Goal: Task Accomplishment & Management: Manage account settings

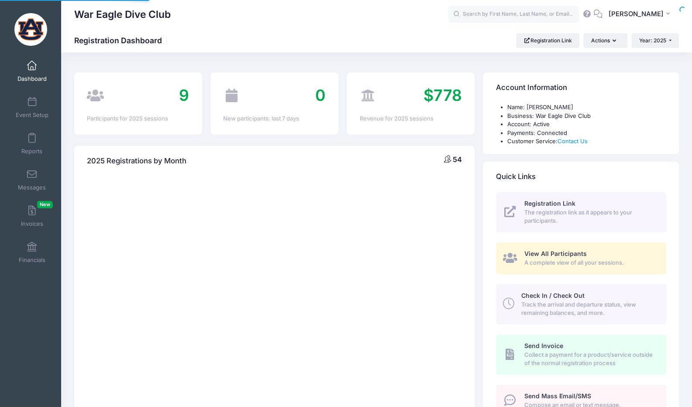
select select
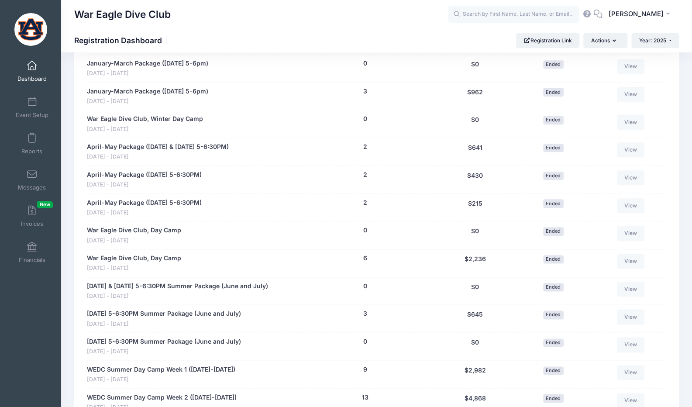
scroll to position [743, 0]
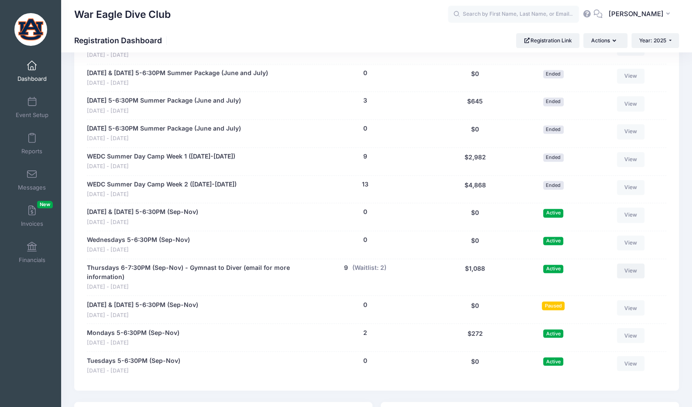
click at [633, 264] on link "View" at bounding box center [631, 270] width 28 height 15
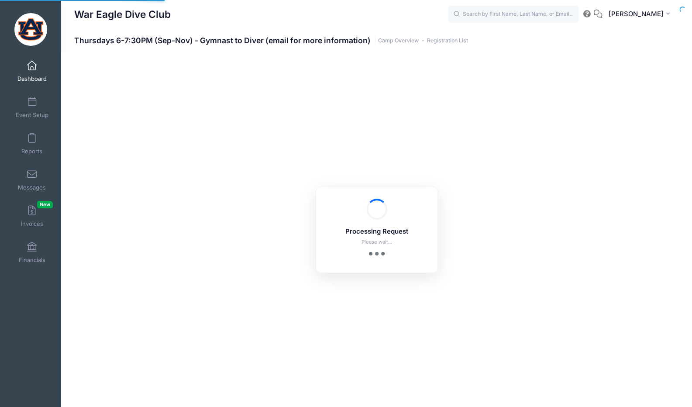
select select "10"
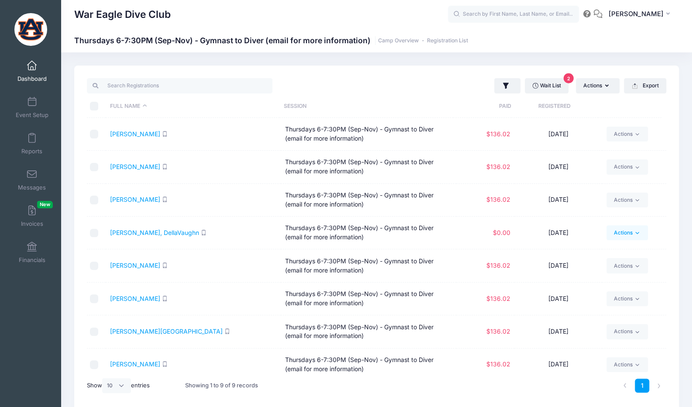
click at [618, 231] on link "Actions" at bounding box center [627, 232] width 41 height 15
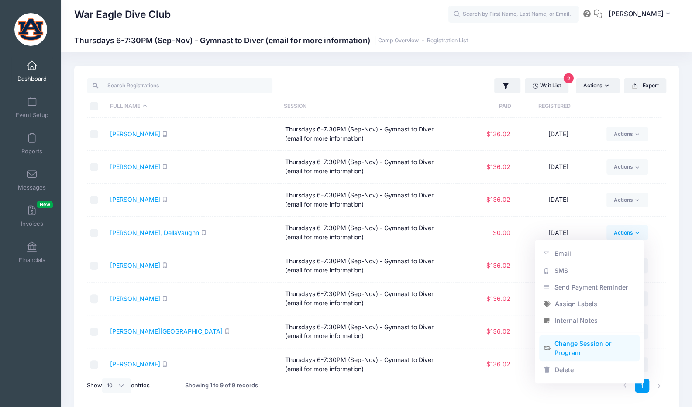
click at [593, 352] on link "Change Session or Program" at bounding box center [589, 348] width 101 height 26
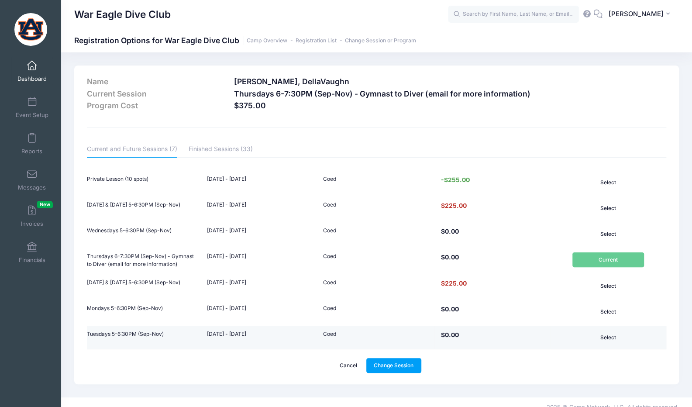
click at [613, 338] on button "Select" at bounding box center [609, 337] width 72 height 15
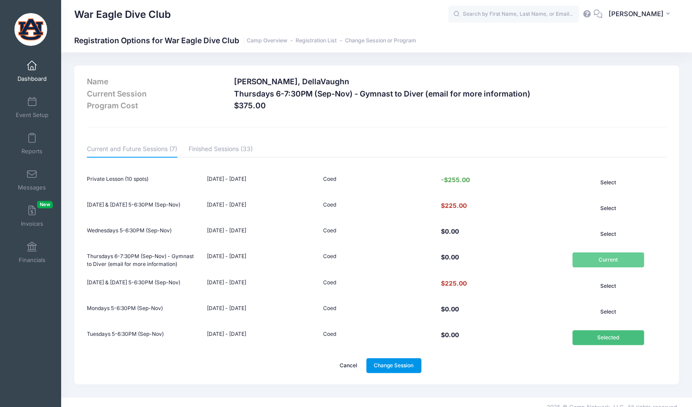
click at [394, 368] on link "Change Session" at bounding box center [393, 365] width 55 height 15
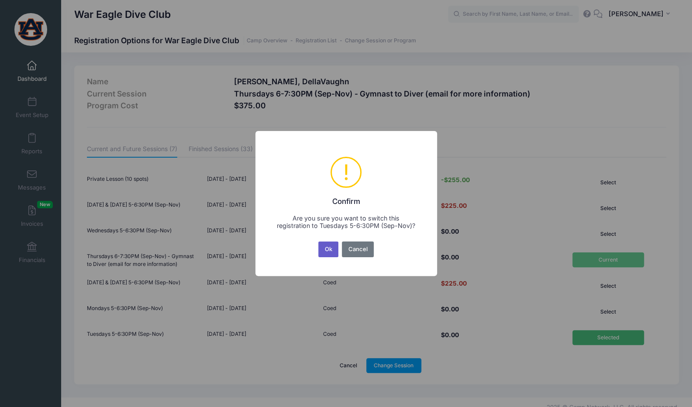
click at [328, 247] on button "Ok" at bounding box center [328, 250] width 20 height 16
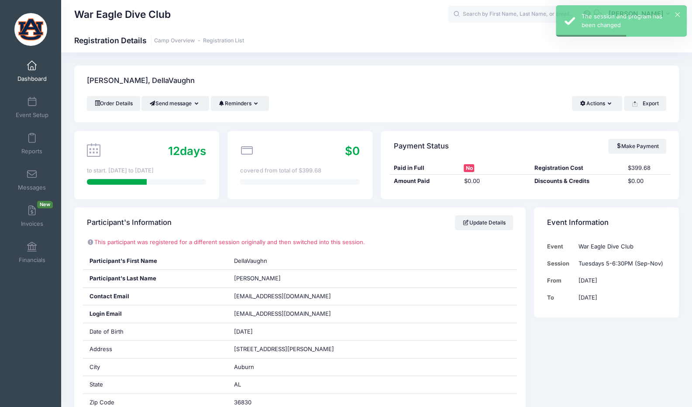
click at [32, 63] on span at bounding box center [32, 66] width 0 height 10
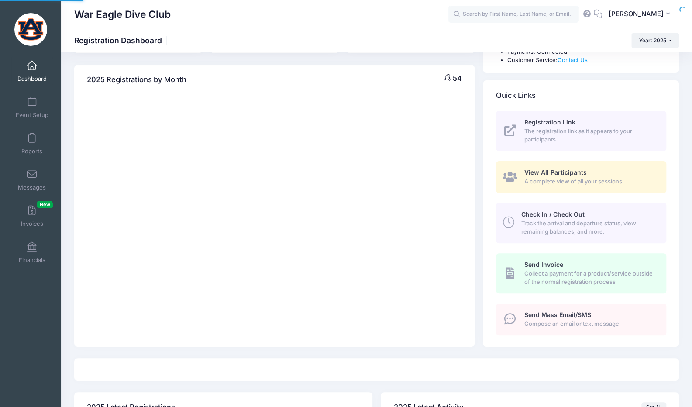
select select
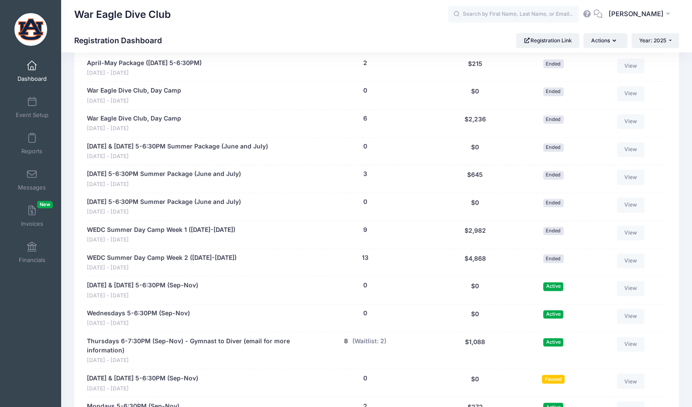
scroll to position [786, 0]
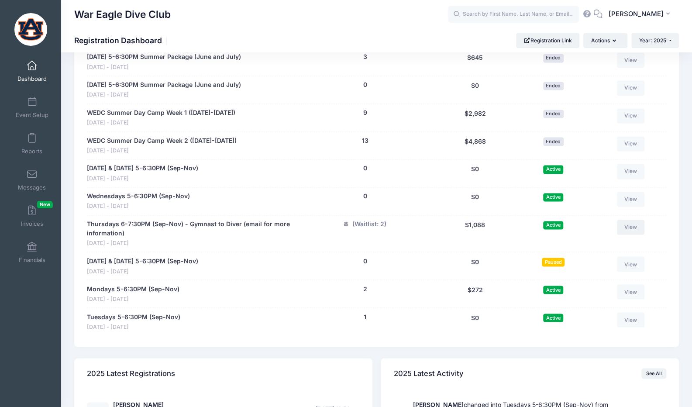
click at [628, 223] on link "View" at bounding box center [631, 227] width 28 height 15
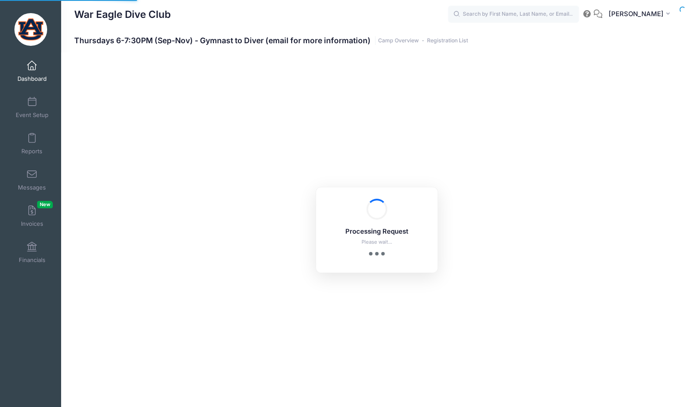
select select "10"
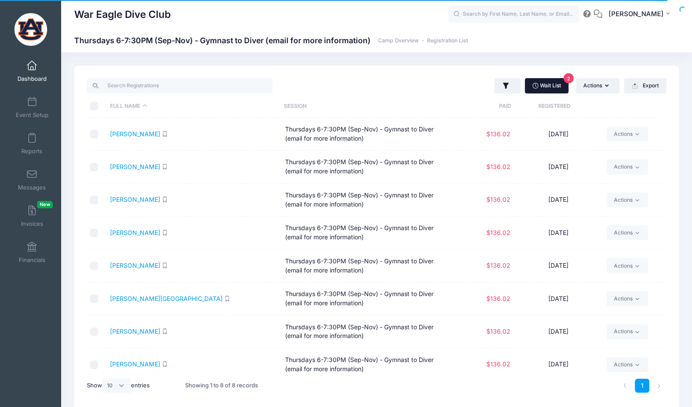
click at [555, 87] on link "Wait List 2" at bounding box center [547, 85] width 44 height 15
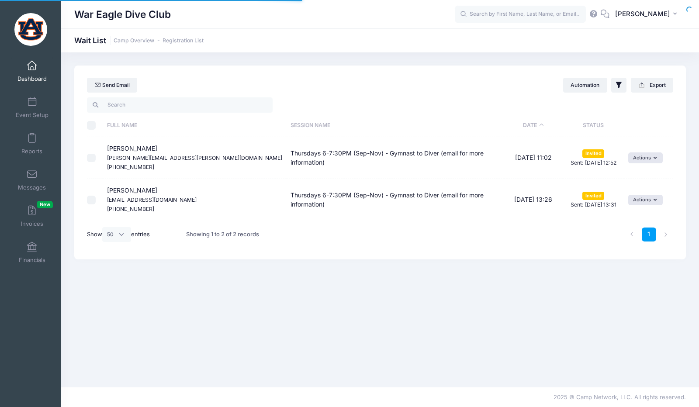
select select "50"
click at [642, 159] on button "Actions" at bounding box center [645, 157] width 35 height 10
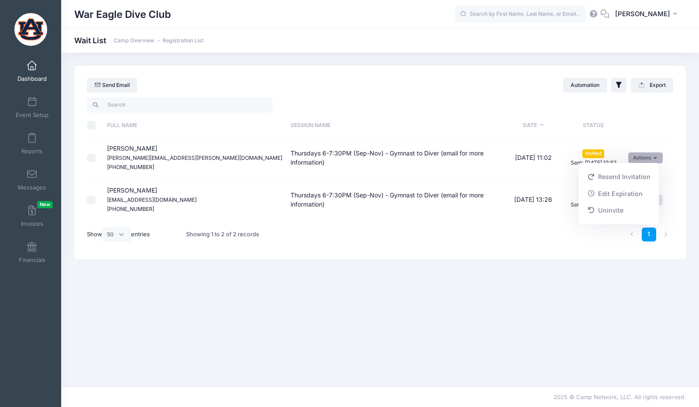
click at [362, 100] on div at bounding box center [231, 105] width 297 height 18
click at [92, 156] on input "checkbox" at bounding box center [91, 158] width 9 height 9
checkbox input "true"
click at [92, 199] on input "checkbox" at bounding box center [91, 200] width 9 height 9
checkbox input "true"
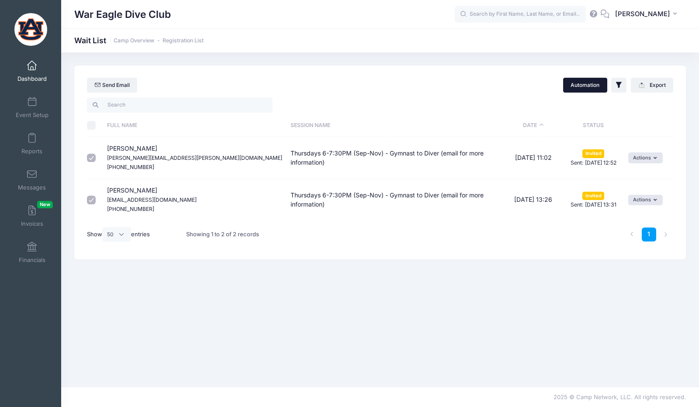
click at [589, 83] on button "Automation" at bounding box center [585, 85] width 44 height 15
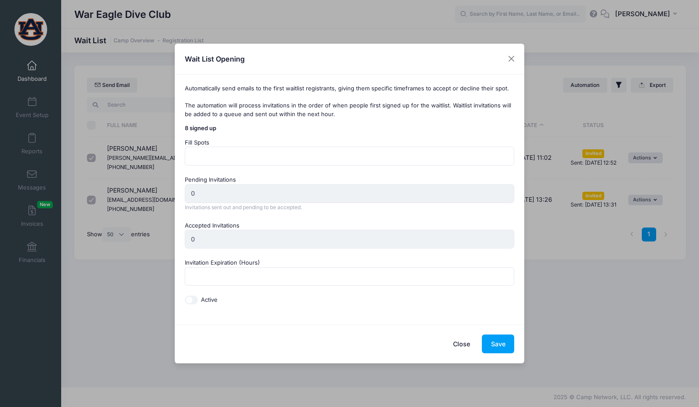
click at [453, 339] on button "Close" at bounding box center [461, 344] width 35 height 19
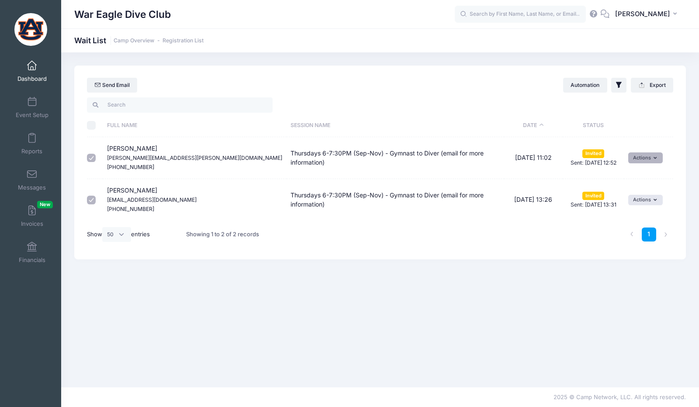
click at [641, 160] on button "Actions" at bounding box center [645, 157] width 35 height 10
click at [469, 251] on div "Full Name Session Name Date Status Full Name Email Phone ID Comments Status Eli…" at bounding box center [379, 177] width 611 height 163
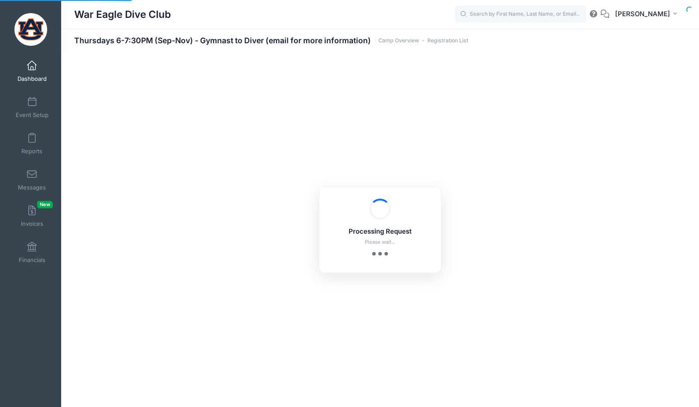
select select "10"
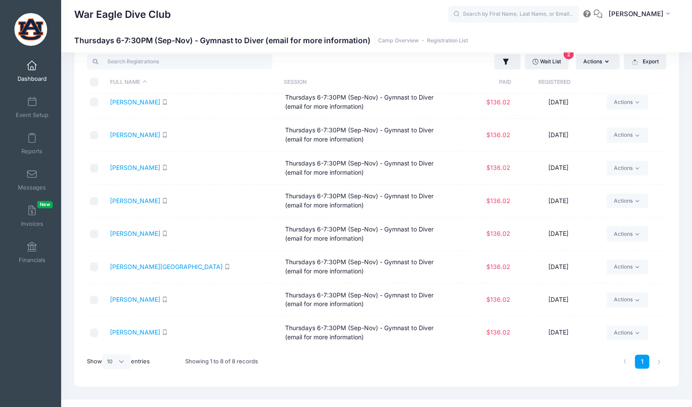
scroll to position [36, 0]
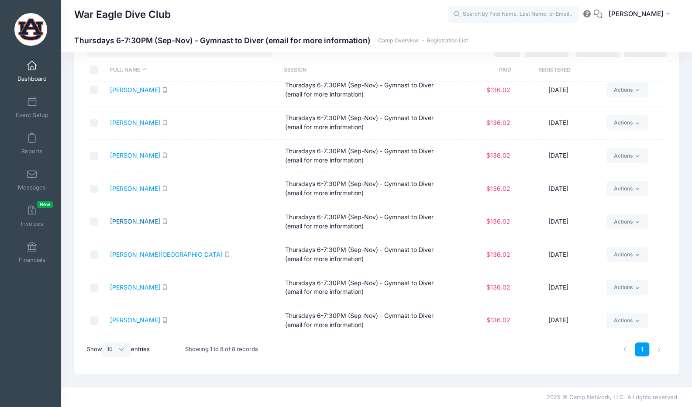
click at [156, 218] on link "[PERSON_NAME]" at bounding box center [135, 221] width 50 height 7
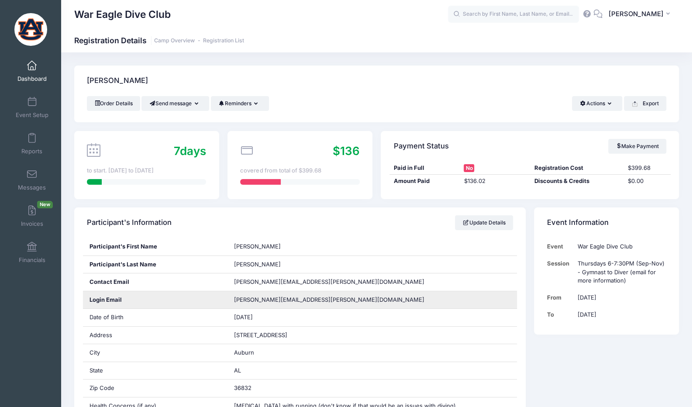
scroll to position [87, 0]
